Goal: Information Seeking & Learning: Learn about a topic

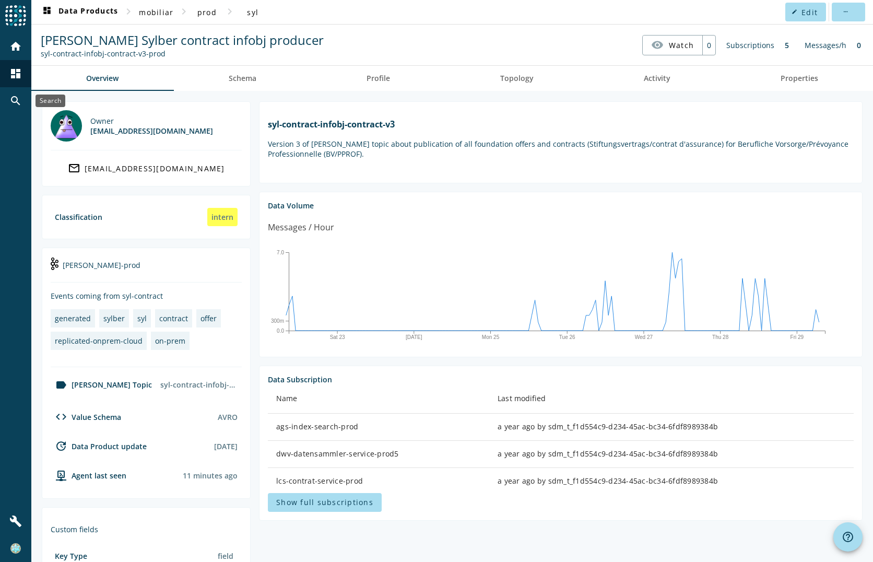
click at [19, 99] on mat-icon "search" at bounding box center [15, 101] width 13 height 13
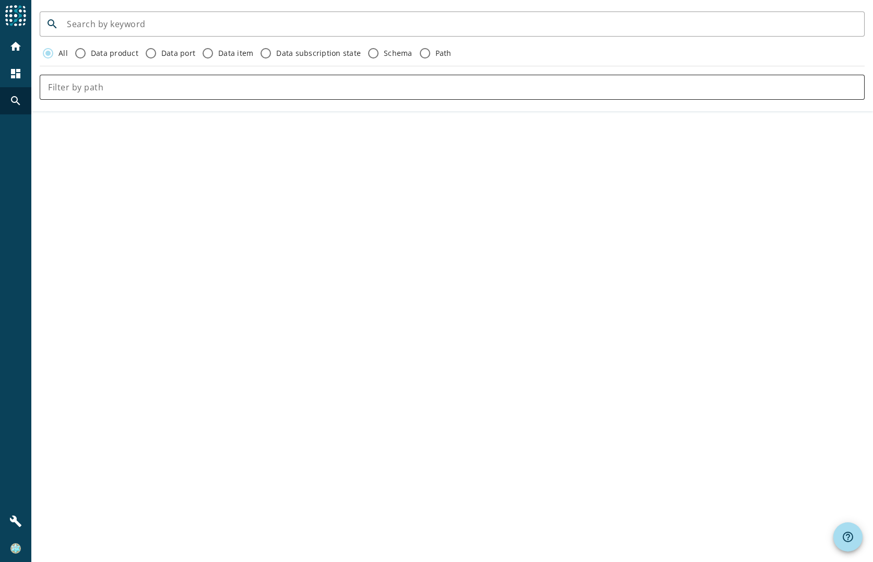
click at [167, 87] on input "text" at bounding box center [452, 87] width 808 height 13
type input "syl-payment"
click button "close" at bounding box center [847, 87] width 33 height 21
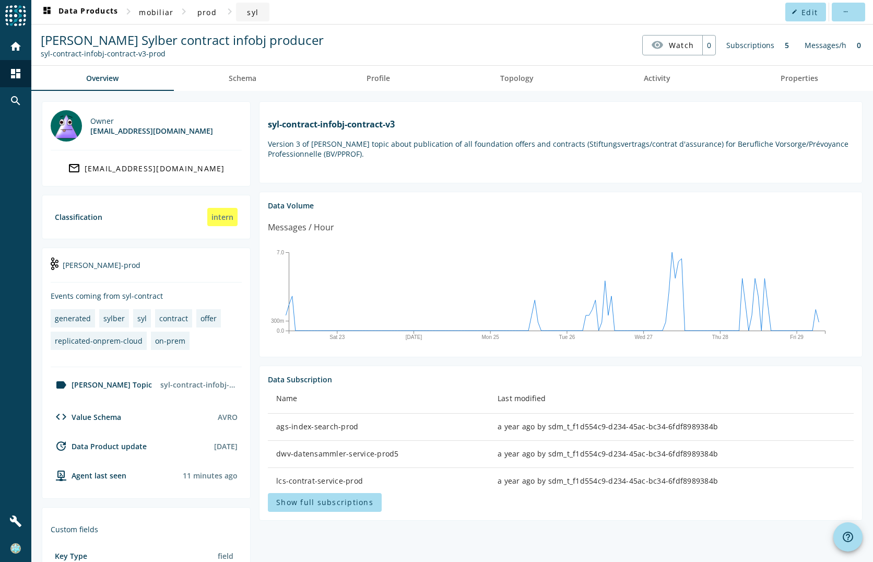
click at [252, 16] on span "syl" at bounding box center [252, 12] width 11 height 10
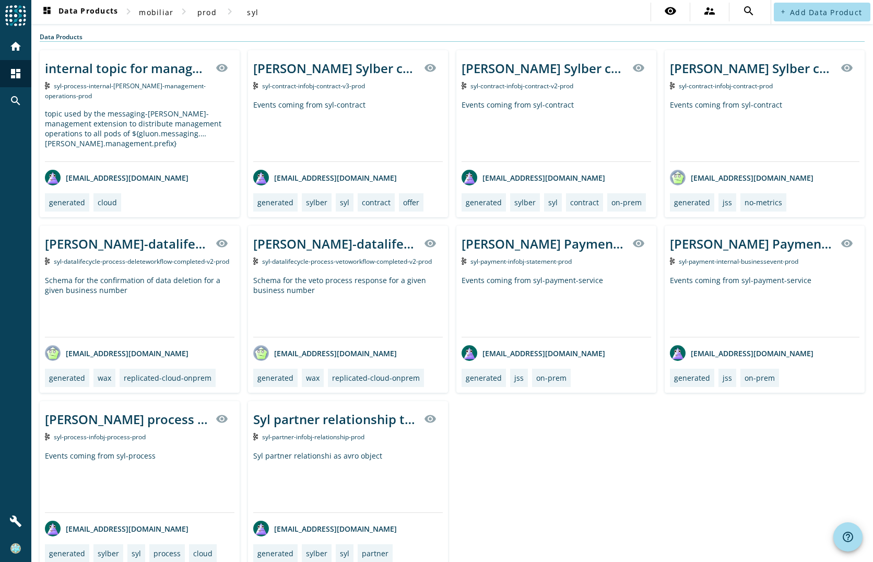
scroll to position [15, 0]
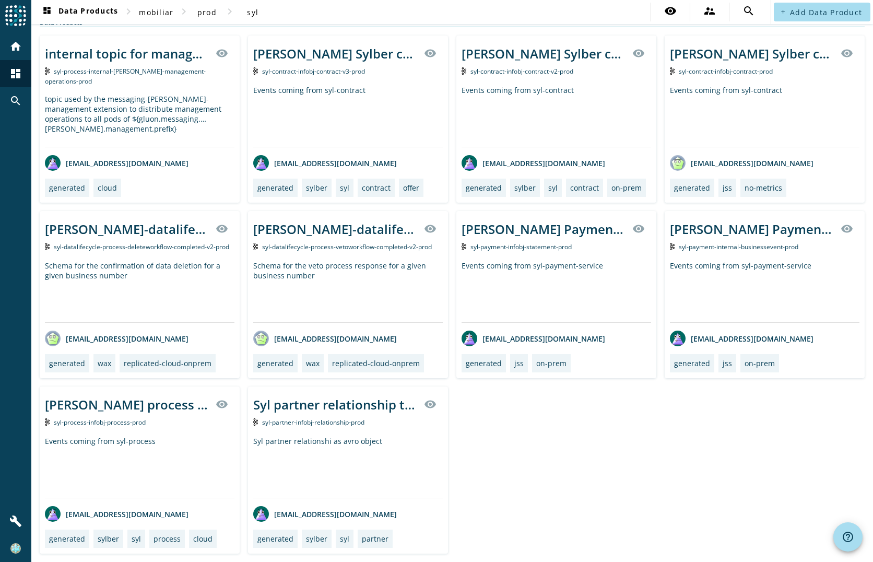
drag, startPoint x: 154, startPoint y: 11, endPoint x: 499, endPoint y: 13, distance: 345.7
click at [499, 13] on nav "dashboard Data Products chevron_right mobiliar chevron_right prod chevron_right…" at bounding box center [400, 12] width 739 height 24
click at [166, 11] on span "mobiliar" at bounding box center [156, 12] width 34 height 10
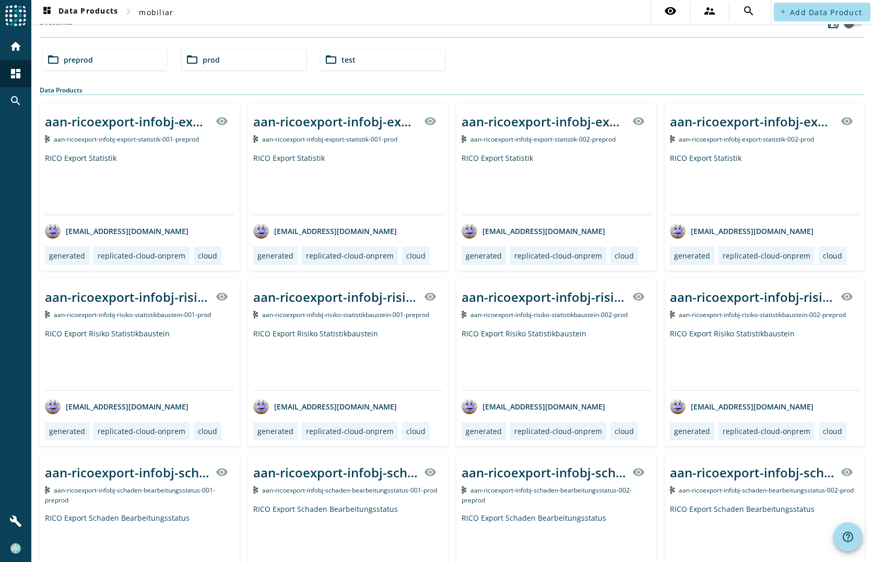
click at [68, 57] on span "preprod" at bounding box center [78, 60] width 29 height 10
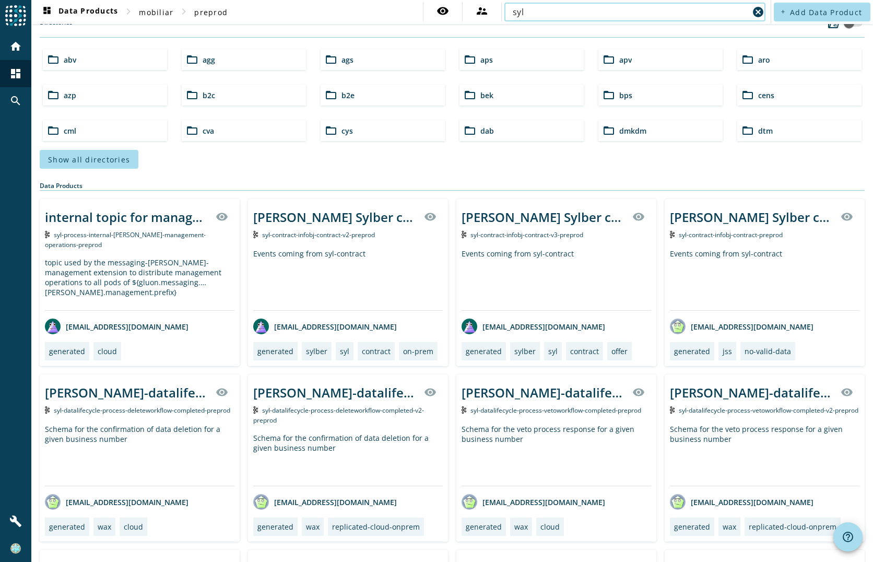
type input "syl"
click at [663, 8] on input "syl" at bounding box center [631, 12] width 236 height 13
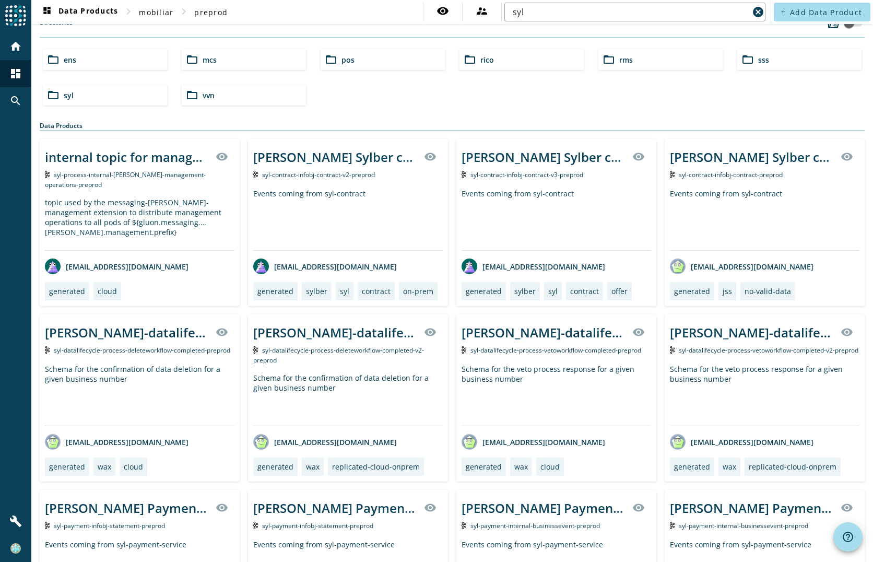
click at [51, 96] on mat-icon "folder_open" at bounding box center [53, 95] width 13 height 13
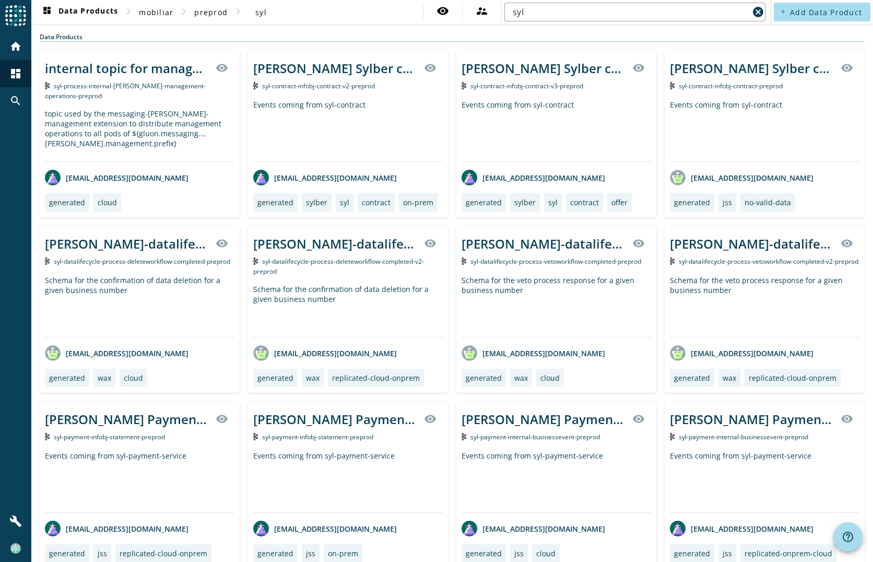
click at [431, 37] on div "Data Products" at bounding box center [452, 36] width 825 height 9
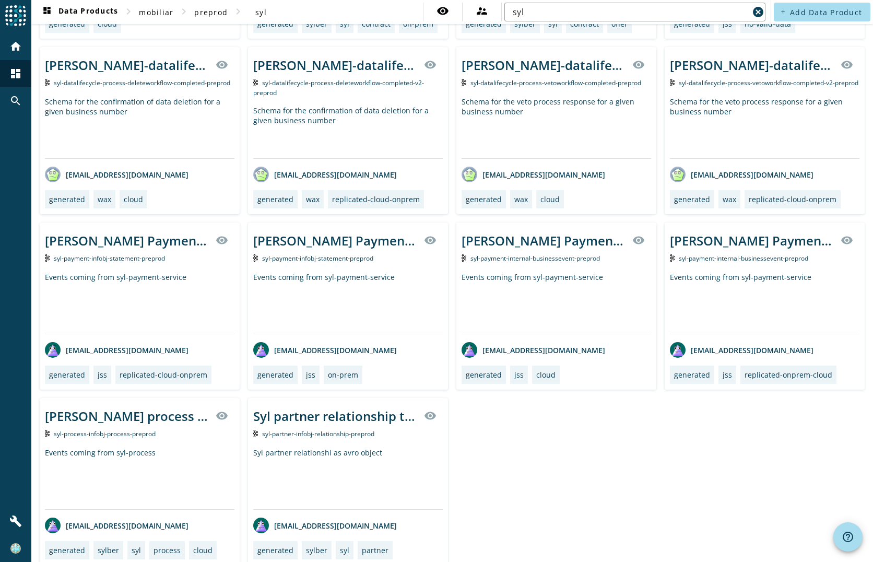
scroll to position [190, 0]
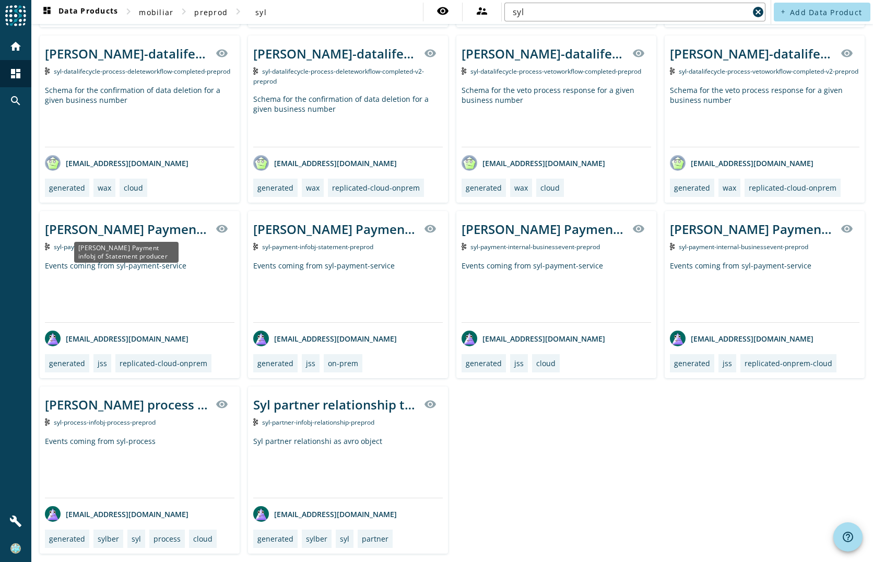
click at [142, 228] on div "[PERSON_NAME] Payment infobj of Statement producer" at bounding box center [127, 228] width 165 height 17
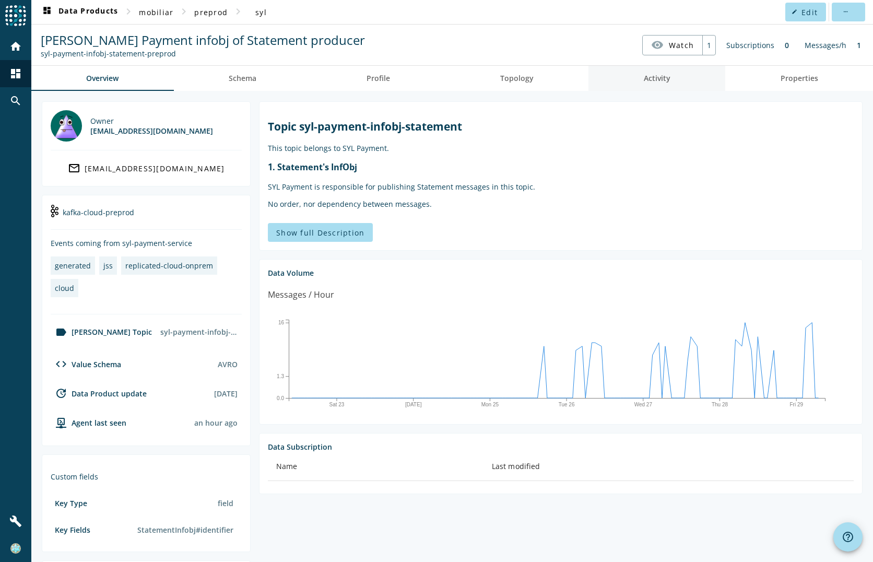
click at [656, 82] on span "Activity" at bounding box center [657, 78] width 27 height 7
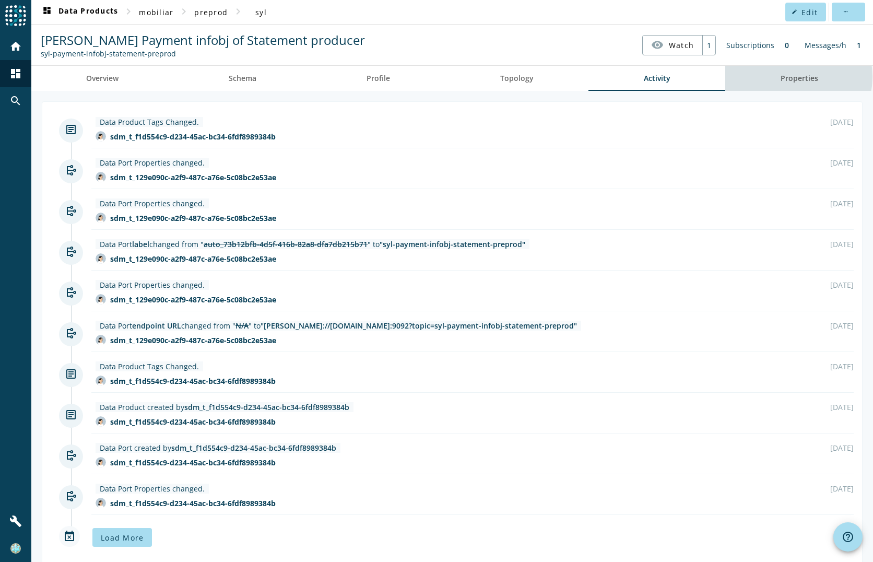
click at [782, 77] on span "Properties" at bounding box center [800, 78] width 38 height 7
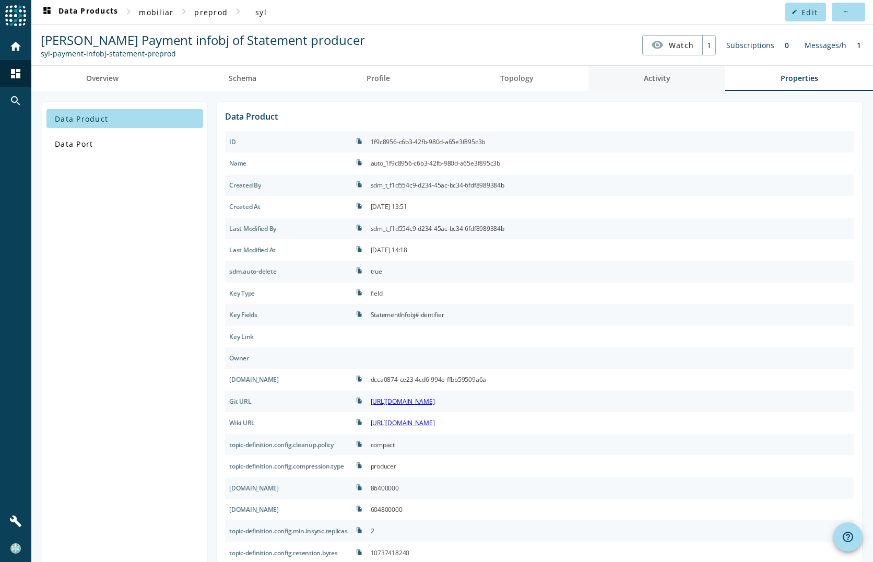
click at [656, 77] on span "Activity" at bounding box center [657, 78] width 27 height 7
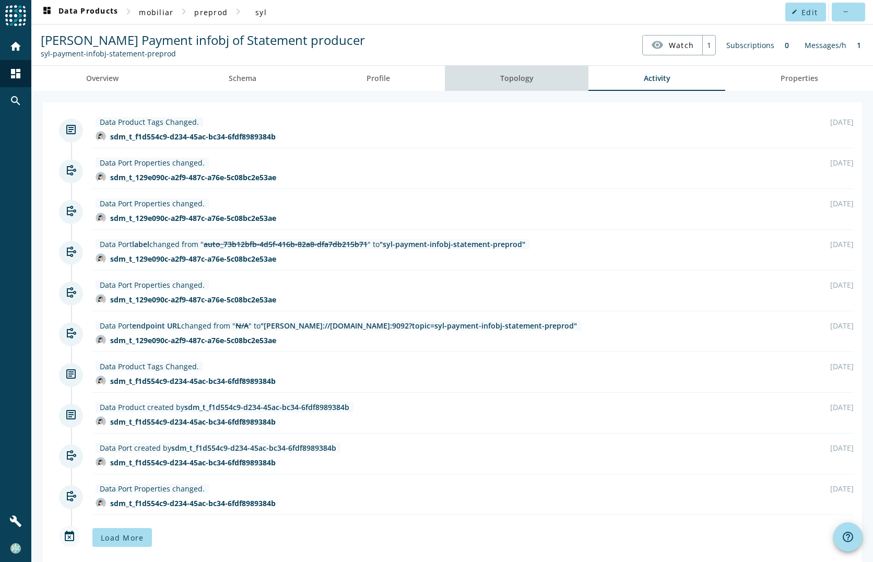
click at [518, 81] on span "Topology" at bounding box center [516, 78] width 33 height 7
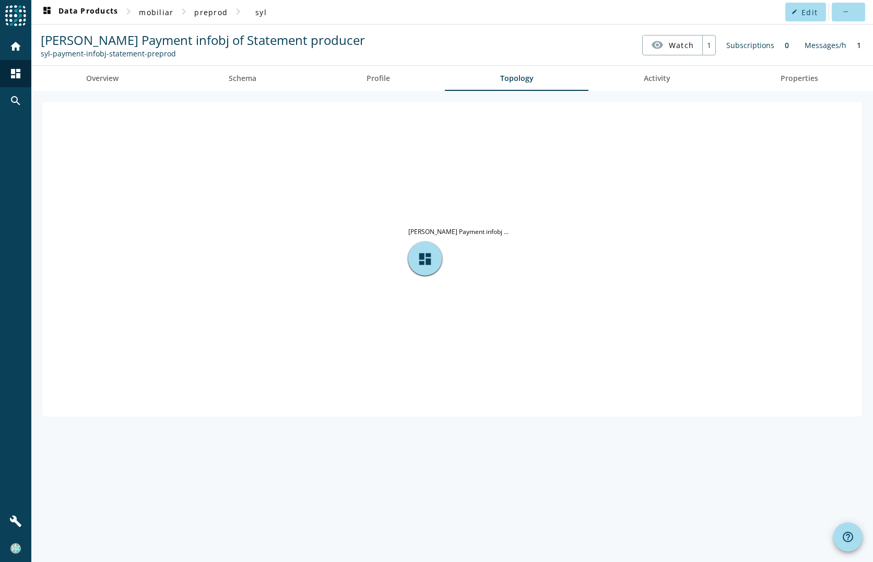
click at [805, 44] on div "Messages/h" at bounding box center [826, 45] width 52 height 20
click at [817, 44] on div "Messages/h" at bounding box center [826, 45] width 52 height 20
click at [681, 46] on span "Watch" at bounding box center [681, 45] width 25 height 18
click at [681, 46] on span "UnWatch" at bounding box center [675, 45] width 37 height 18
click at [255, 78] on span "Schema" at bounding box center [243, 78] width 28 height 7
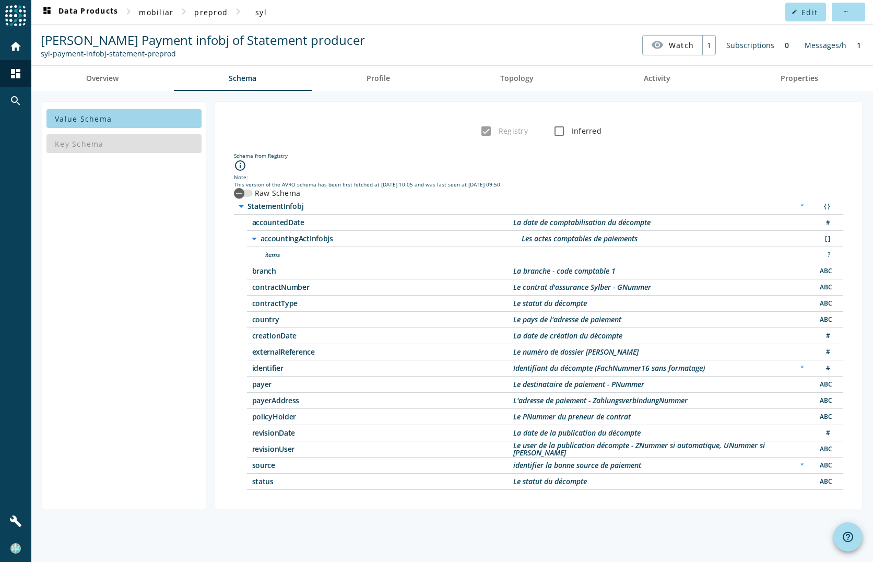
click at [102, 118] on span "Value Schema" at bounding box center [83, 119] width 57 height 10
click at [99, 76] on span "Overview" at bounding box center [102, 78] width 32 height 7
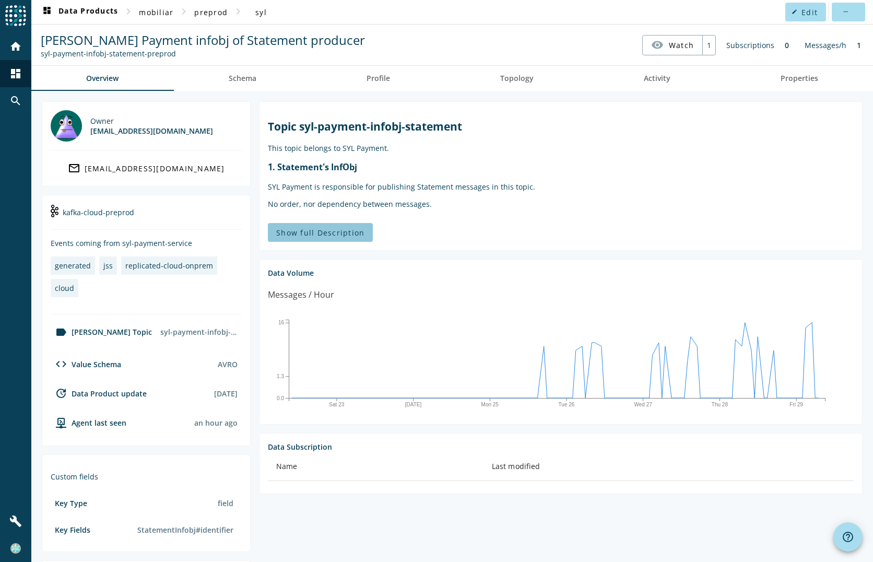
click at [355, 236] on span "Show full Description" at bounding box center [320, 233] width 88 height 10
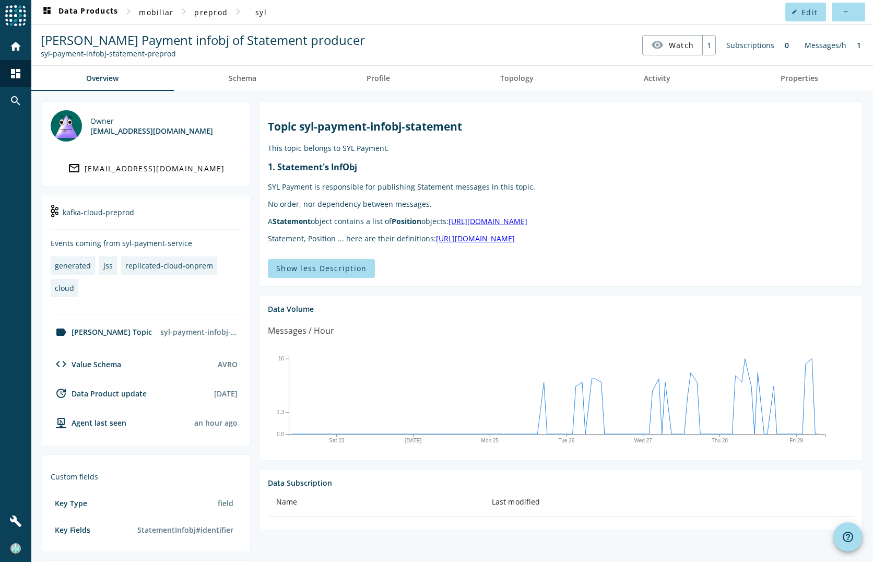
click at [772, 217] on p "A Statement object contains a list of Position objects: [URL][DOMAIN_NAME]" at bounding box center [561, 221] width 586 height 10
click at [579, 385] on icon "[DATE] Mon 25 Tue 26 Wed 27 Thu 28 Fri 29 0.0 1.3 16 Value: 6.0 Date: [DATE] 05…" at bounding box center [557, 397] width 578 height 104
